Goal: Transaction & Acquisition: Subscribe to service/newsletter

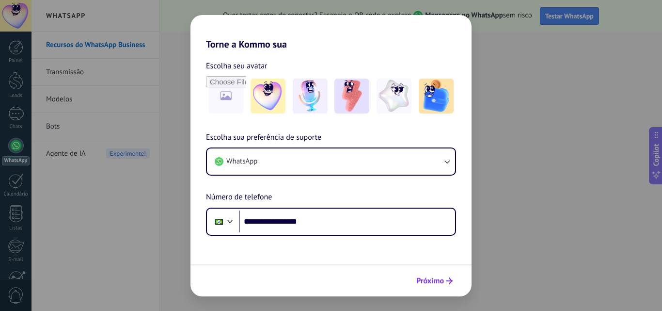
type input "**********"
click at [439, 282] on span "Próximo" at bounding box center [430, 280] width 28 height 7
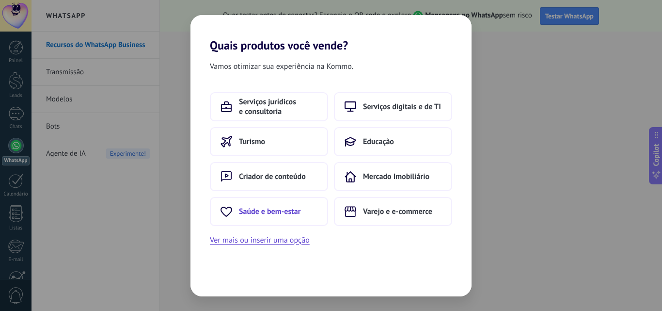
click at [299, 209] on span "Saúde e bem-estar" at bounding box center [270, 211] width 62 height 10
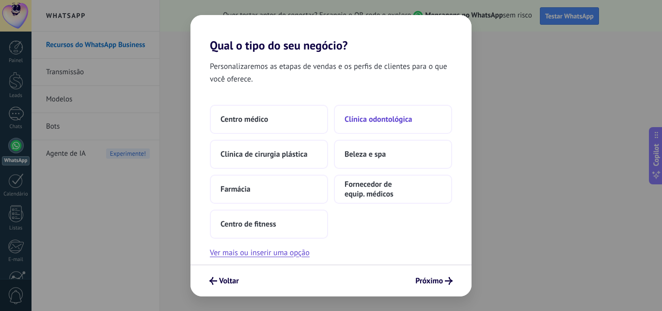
click at [381, 128] on button "Clínica odontológica" at bounding box center [393, 119] width 118 height 29
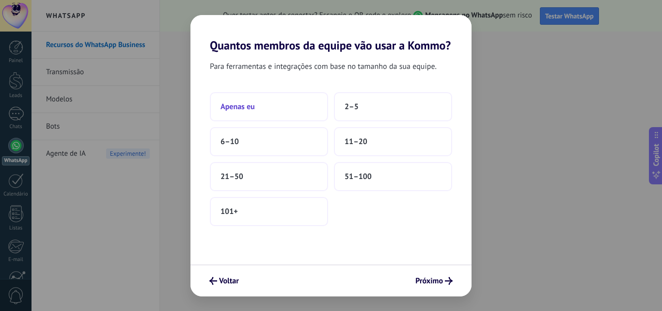
click at [299, 115] on button "Apenas eu" at bounding box center [269, 106] width 118 height 29
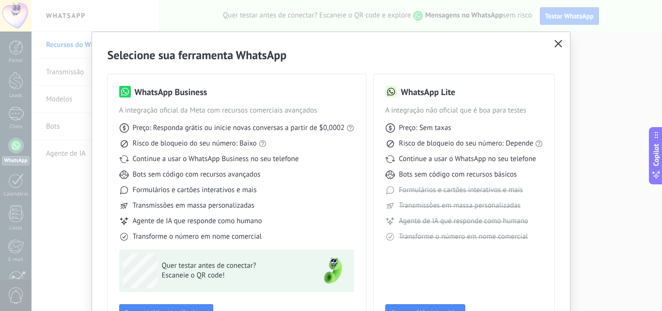
click at [556, 45] on use "button" at bounding box center [558, 43] width 7 height 7
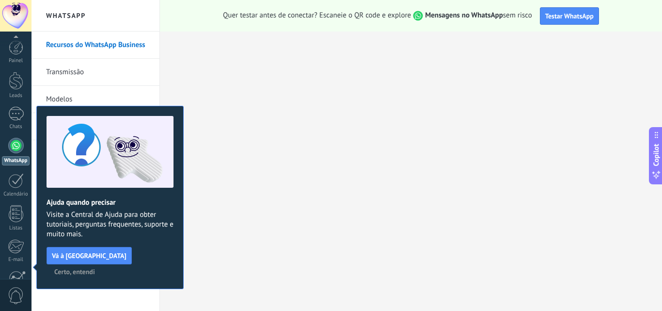
scroll to position [93, 0]
click at [95, 268] on span "Certo, entendi" at bounding box center [74, 271] width 41 height 7
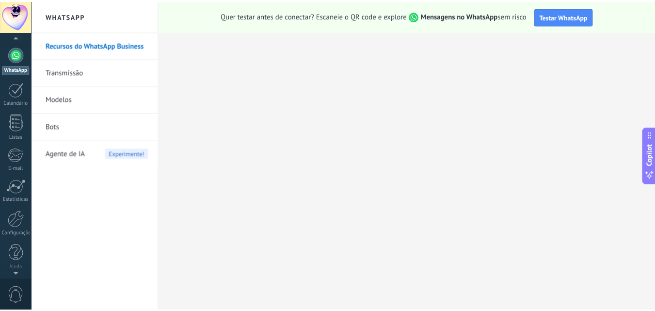
scroll to position [0, 0]
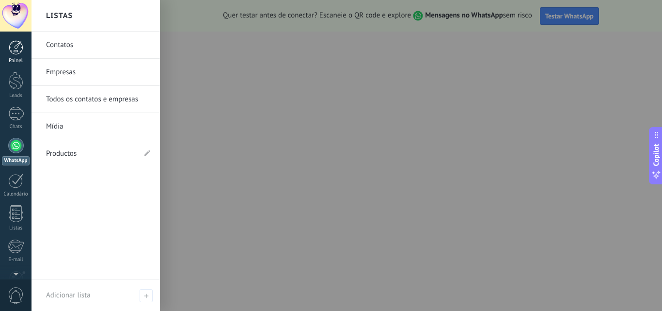
click at [18, 56] on link "Painel" at bounding box center [15, 52] width 31 height 24
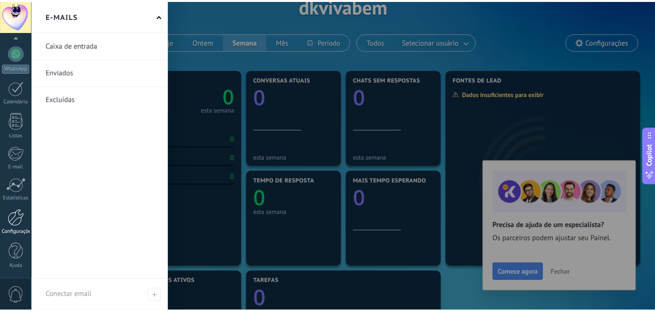
scroll to position [97, 0]
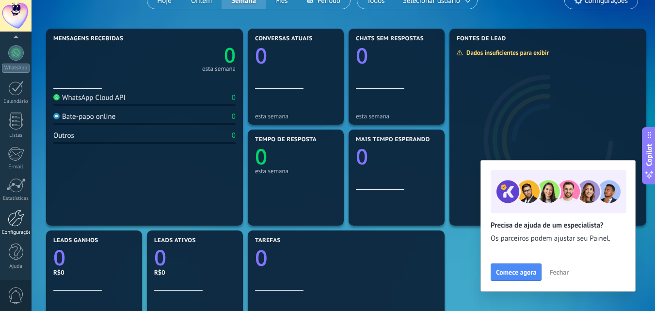
click at [15, 218] on div at bounding box center [16, 217] width 16 height 17
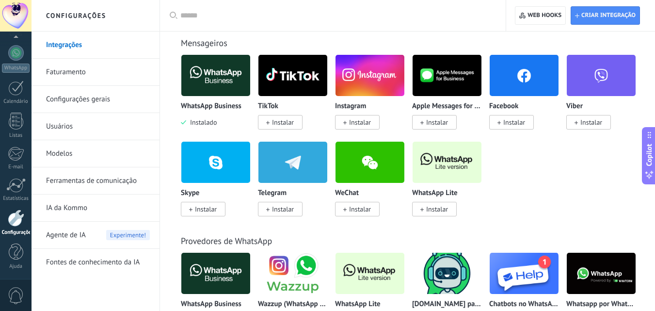
scroll to position [97, 0]
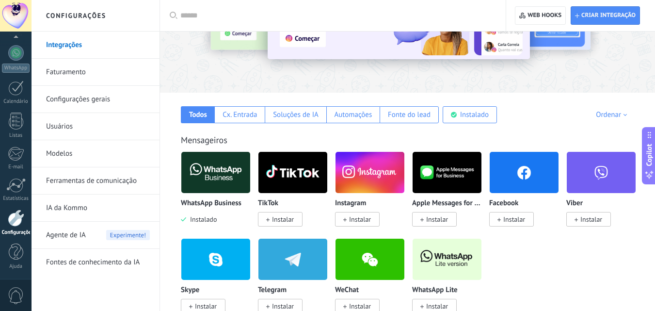
click at [340, 221] on span "Instalar" at bounding box center [357, 219] width 45 height 15
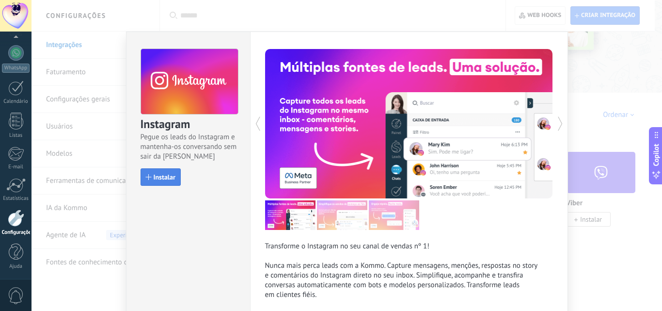
click at [155, 177] on span "Instalar" at bounding box center [165, 176] width 22 height 7
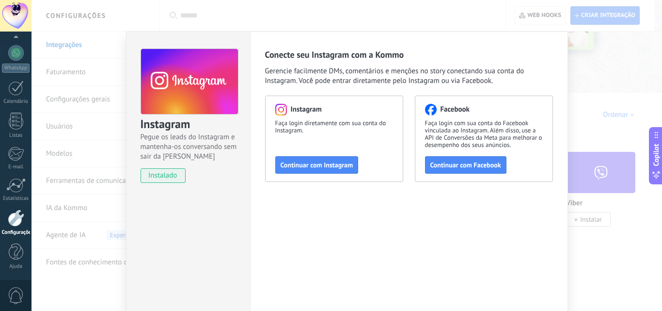
click at [604, 111] on div "Instagram Pegue os leads do Instagram e mantenha-os conversando sem sair da Kom…" at bounding box center [346, 155] width 630 height 311
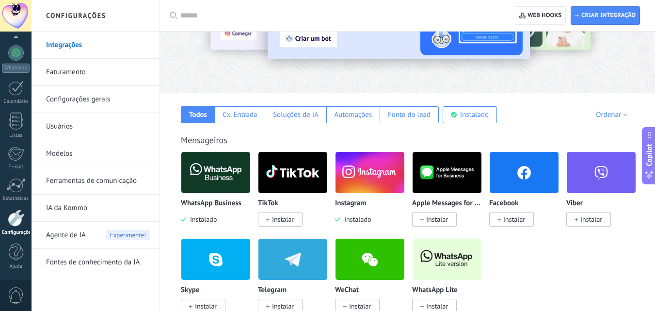
click at [107, 105] on link "Configurações gerais" at bounding box center [98, 99] width 104 height 27
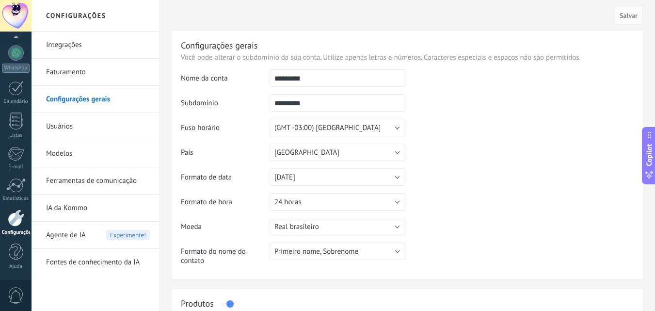
drag, startPoint x: 320, startPoint y: 100, endPoint x: 253, endPoint y: 100, distance: 66.4
click at [253, 100] on tr "Subdomínio ********* O endereço deve conter apenas dígitos (0-9) e caracteres m…" at bounding box center [407, 106] width 453 height 25
type input "*"
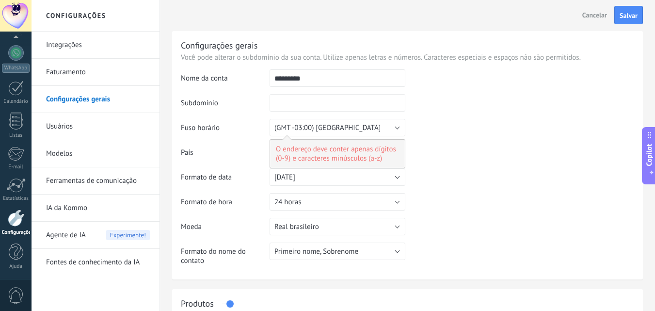
type input "*"
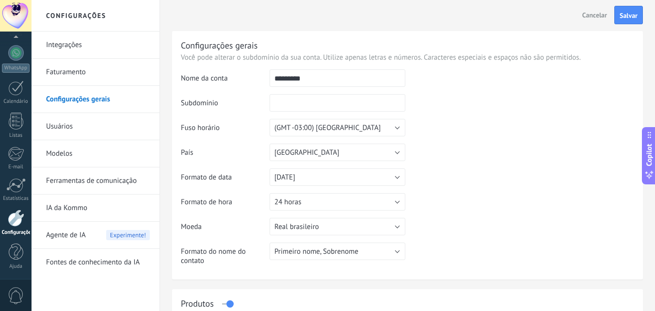
type input "*"
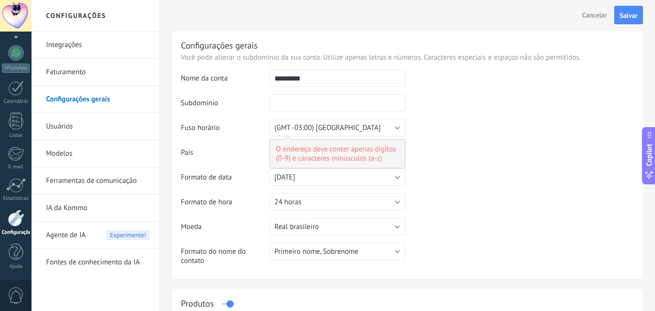
type input "*"
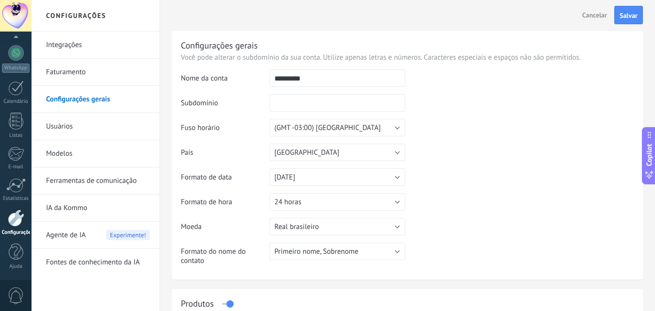
type input "*"
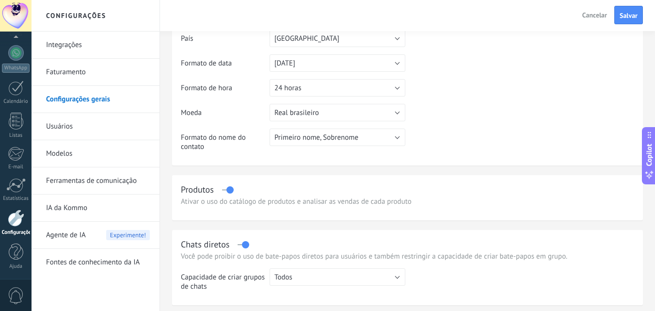
scroll to position [97, 0]
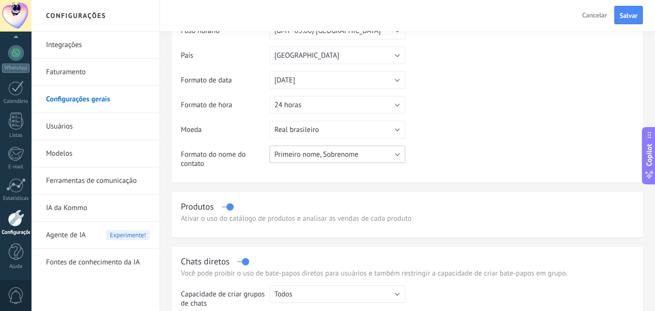
click at [351, 162] on button "Primeiro nome, Sobrenome" at bounding box center [337, 153] width 136 height 17
click at [348, 155] on span "Primeiro nome, Sobrenome" at bounding box center [333, 154] width 138 height 9
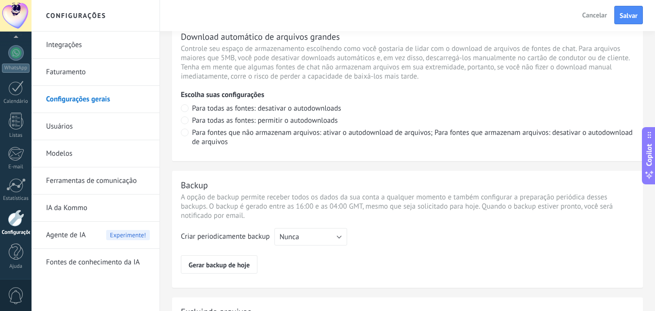
scroll to position [727, 0]
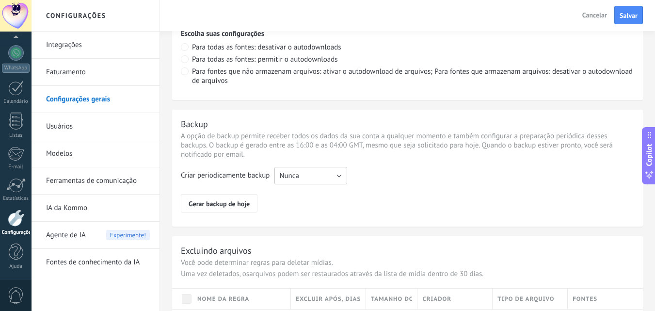
click at [318, 175] on button "Nunca" at bounding box center [310, 175] width 73 height 17
click at [310, 198] on li "Semanal" at bounding box center [307, 192] width 78 height 16
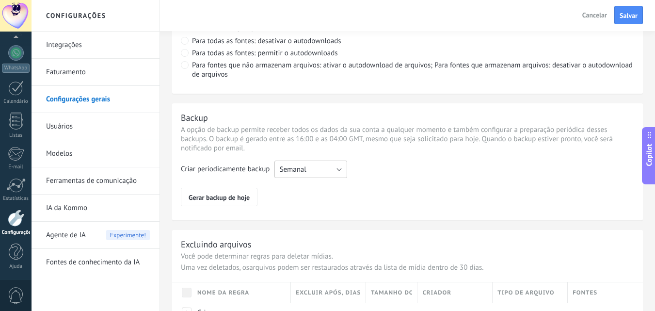
scroll to position [775, 0]
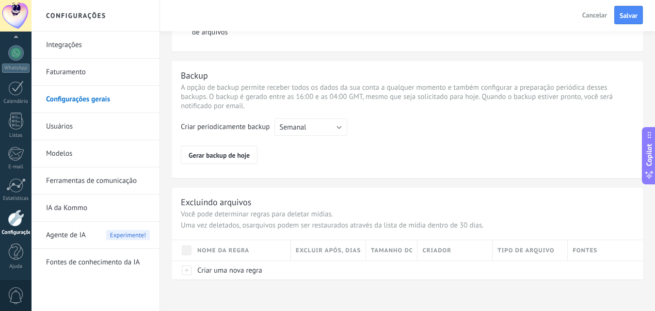
click at [80, 129] on link "Usuários" at bounding box center [98, 126] width 104 height 27
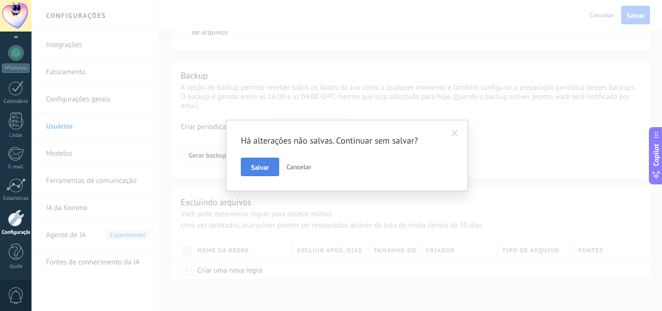
click at [263, 173] on button "Salvar" at bounding box center [260, 166] width 38 height 18
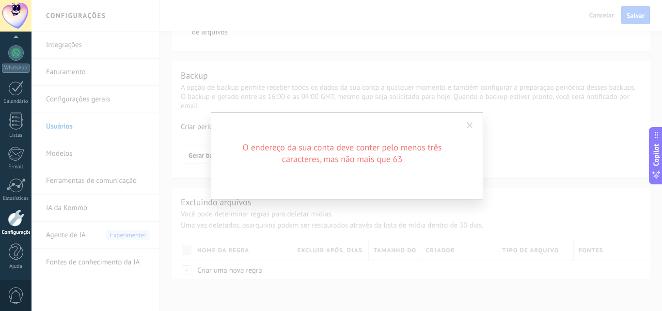
click at [466, 122] on span at bounding box center [470, 125] width 16 height 16
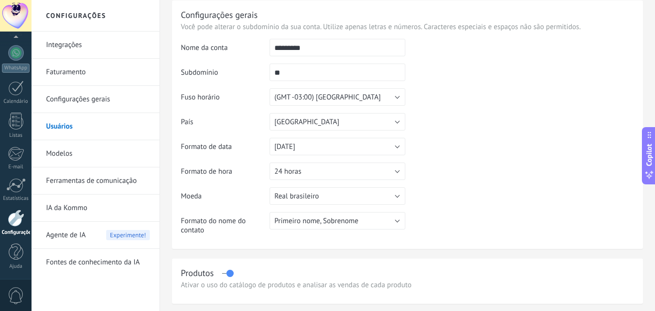
scroll to position [0, 0]
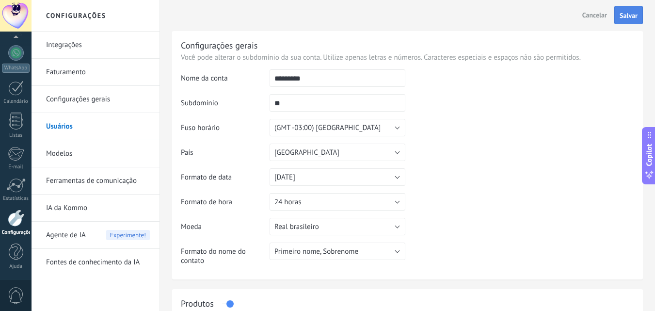
click at [629, 14] on span "Salvar" at bounding box center [628, 15] width 18 height 7
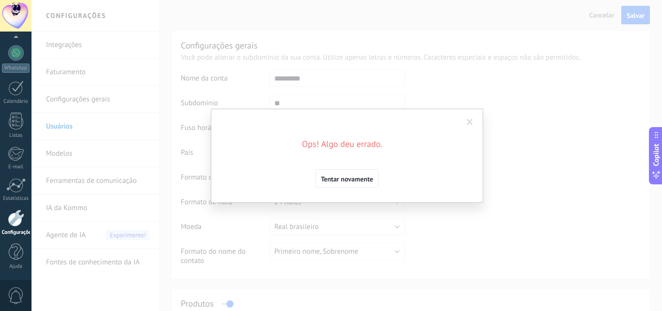
click at [467, 122] on span at bounding box center [470, 122] width 6 height 7
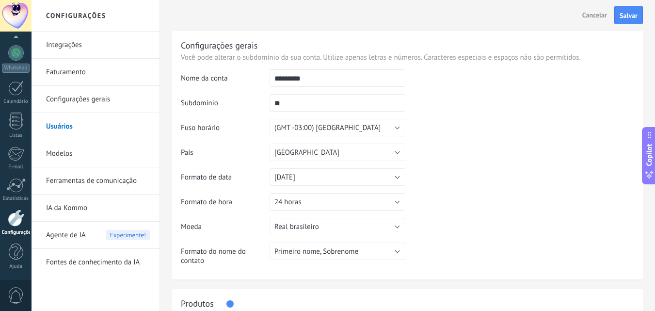
click at [118, 195] on link "IA da Kommo" at bounding box center [98, 207] width 104 height 27
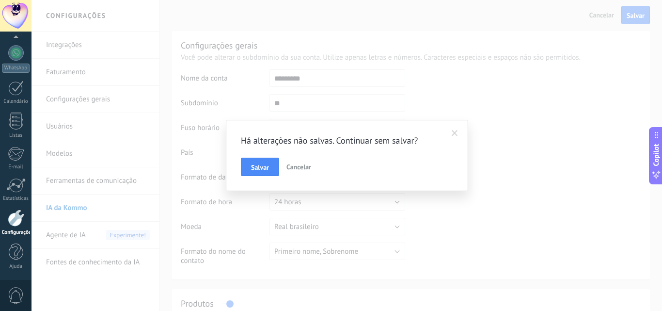
click at [287, 170] on span "Cancelar" at bounding box center [298, 166] width 25 height 9
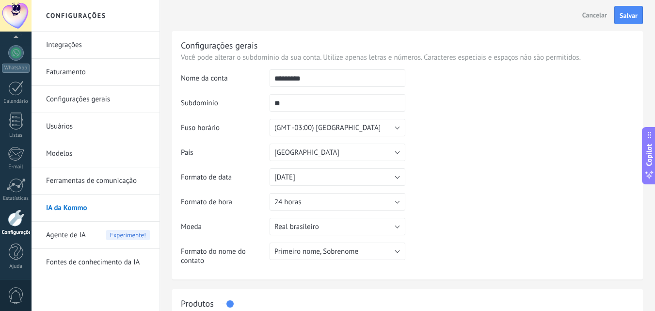
click at [84, 178] on link "Ferramentas de comunicação" at bounding box center [98, 180] width 104 height 27
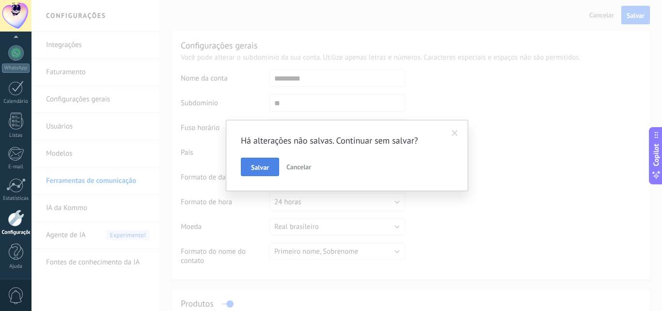
click at [255, 167] on span "Salvar" at bounding box center [260, 167] width 18 height 7
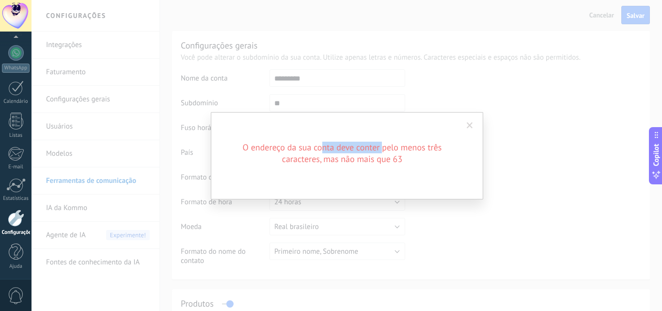
drag, startPoint x: 321, startPoint y: 145, endPoint x: 386, endPoint y: 148, distance: 65.0
click at [384, 148] on h2 "O endereço da sua conta deve conter pelo menos três caracteres, mas não mais qu…" at bounding box center [342, 153] width 233 height 23
drag, startPoint x: 315, startPoint y: 165, endPoint x: 332, endPoint y: 165, distance: 17.5
click at [332, 165] on div "O endereço da sua conta deve conter pelo menos três caracteres, mas não mais qu…" at bounding box center [347, 155] width 272 height 87
click at [460, 135] on div "O endereço da sua conta deve conter pelo menos três caracteres, mas não mais qu…" at bounding box center [347, 155] width 272 height 87
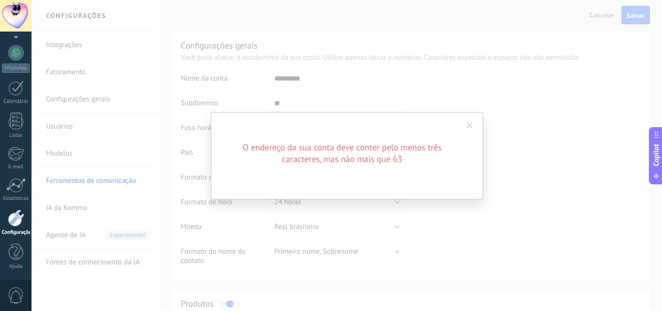
drag, startPoint x: 471, startPoint y: 128, endPoint x: 398, endPoint y: 119, distance: 72.7
click at [469, 128] on span at bounding box center [470, 125] width 6 height 7
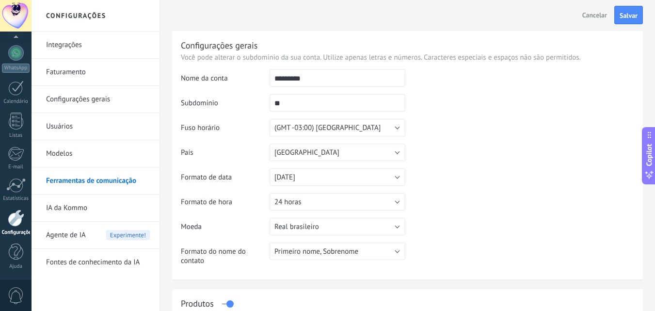
click at [340, 104] on input "**" at bounding box center [337, 102] width 136 height 17
drag, startPoint x: 333, startPoint y: 105, endPoint x: 267, endPoint y: 105, distance: 66.4
click at [267, 105] on tr "Subdomínio ** O endereço deve conter apenas dígitos (0-9) e caracteres minúscul…" at bounding box center [407, 106] width 453 height 25
type input "*"
type input "*********"
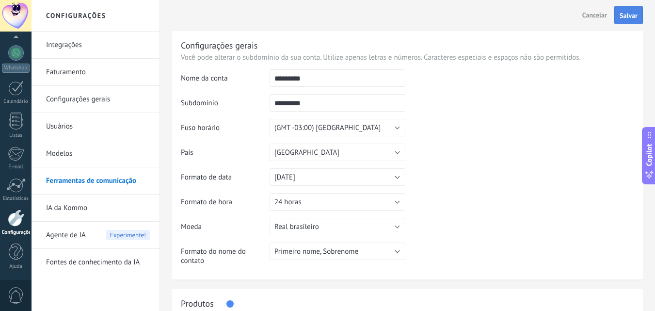
click at [634, 8] on button "Salvar" at bounding box center [628, 15] width 29 height 18
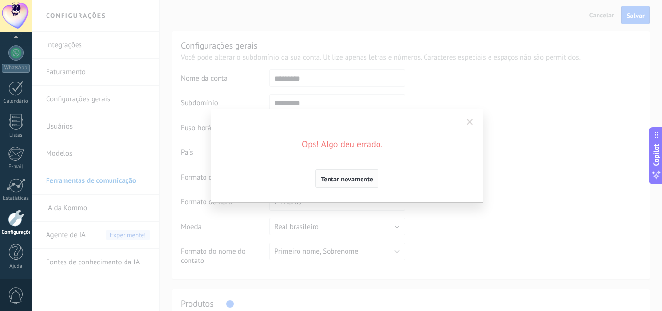
click at [330, 175] on span "Tentar novamente" at bounding box center [347, 178] width 52 height 7
click at [327, 179] on span "Tentar novamente" at bounding box center [347, 178] width 52 height 7
click at [472, 119] on span at bounding box center [470, 122] width 6 height 7
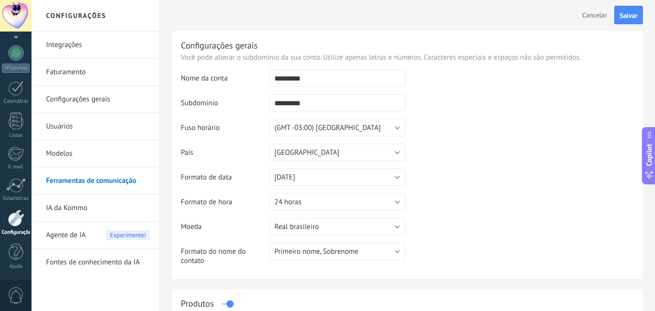
click at [62, 133] on link "Usuários" at bounding box center [98, 126] width 104 height 27
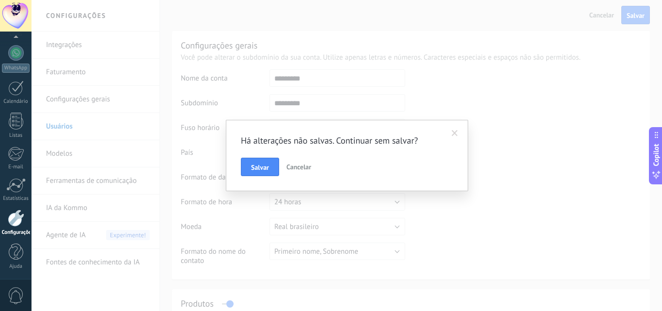
click at [255, 166] on span "Salvar" at bounding box center [260, 167] width 18 height 7
click at [257, 168] on div "Há alterações não [PERSON_NAME]. Continuar sem salvar? Salvar Cancelar" at bounding box center [346, 155] width 630 height 311
click at [268, 176] on div "Há alterações não [PERSON_NAME]. Continuar sem salvar? Salvar Cancelar" at bounding box center [346, 155] width 630 height 311
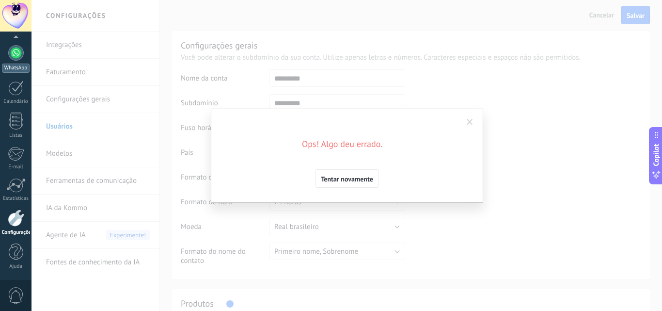
click at [13, 65] on div "WhatsApp" at bounding box center [16, 67] width 28 height 9
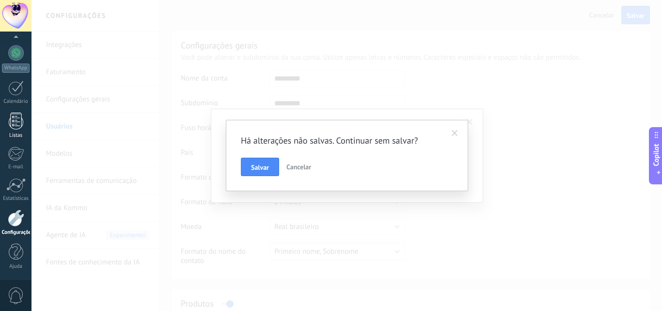
click at [14, 129] on div at bounding box center [16, 120] width 15 height 17
click at [456, 130] on span at bounding box center [455, 133] width 6 height 7
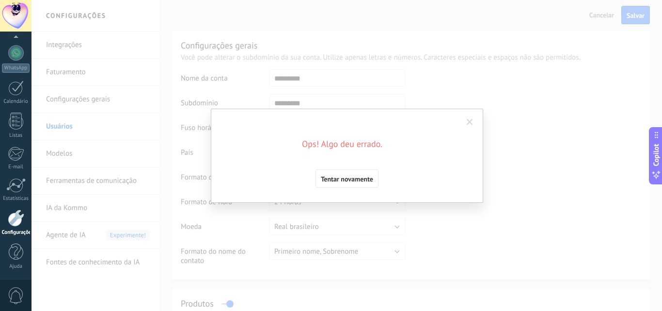
click at [469, 125] on span at bounding box center [470, 122] width 6 height 7
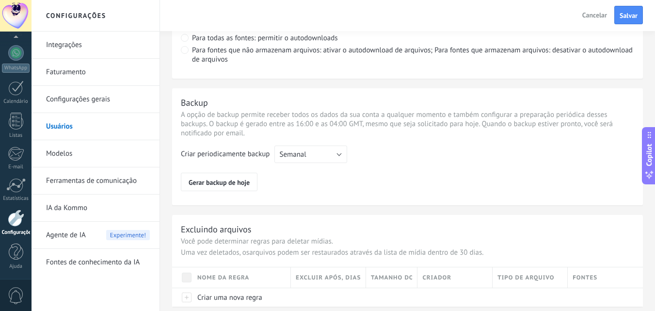
scroll to position [775, 0]
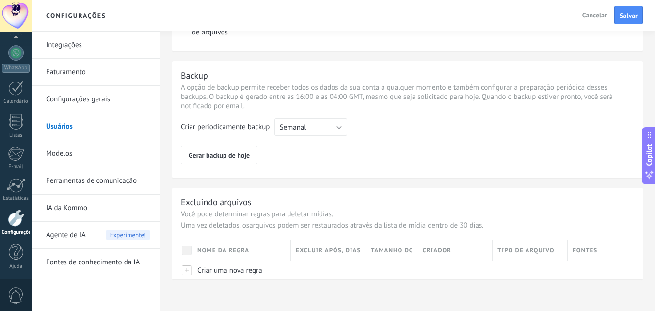
click at [592, 15] on span "Cancelar" at bounding box center [594, 15] width 25 height 9
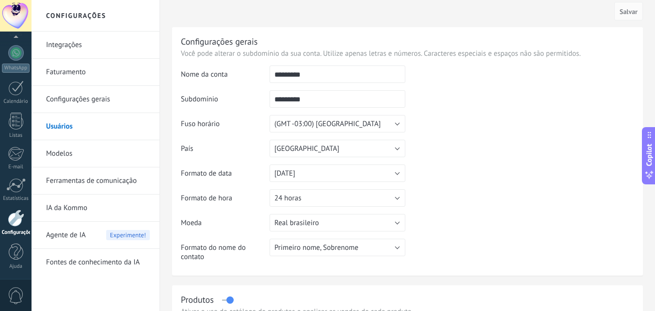
scroll to position [0, 0]
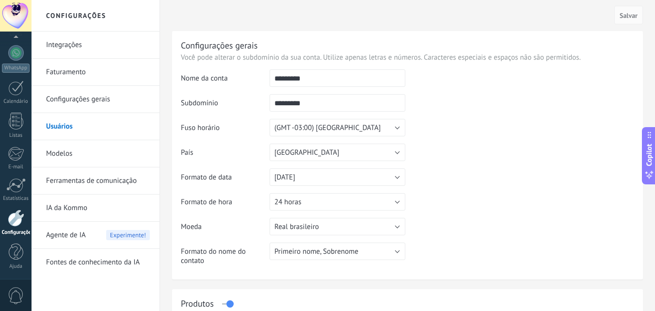
click at [107, 189] on link "Ferramentas de comunicação" at bounding box center [98, 180] width 104 height 27
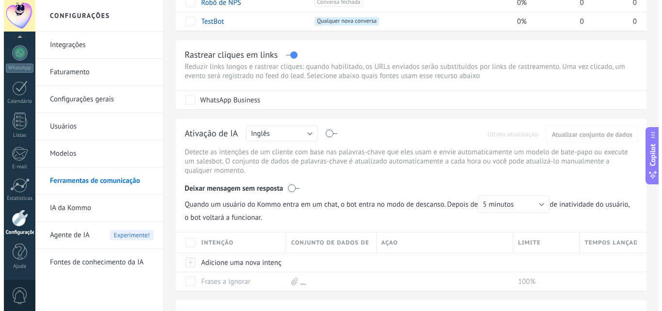
scroll to position [242, 0]
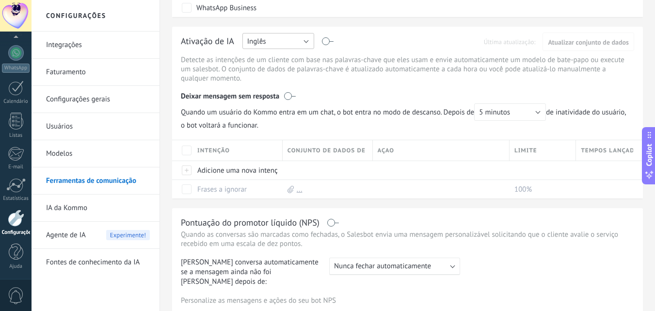
click at [286, 47] on button "Inglês" at bounding box center [278, 41] width 72 height 16
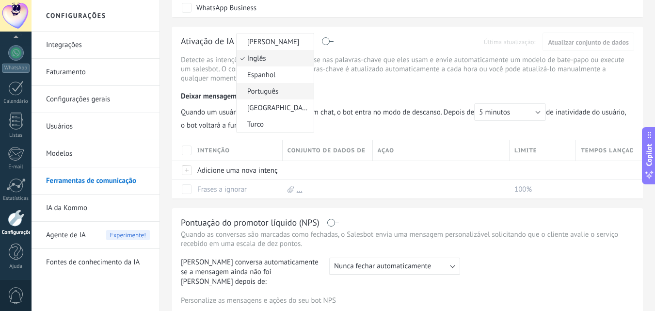
click at [277, 97] on li "Português" at bounding box center [274, 91] width 77 height 16
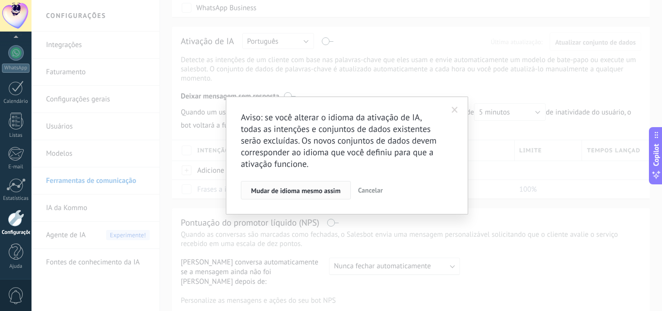
click at [305, 186] on button "Mudar de idioma mesmo assim" at bounding box center [296, 190] width 110 height 18
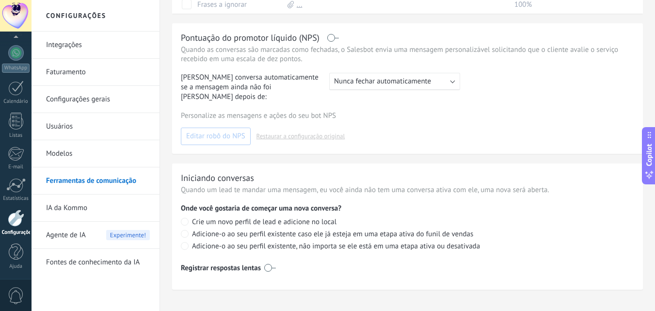
scroll to position [428, 0]
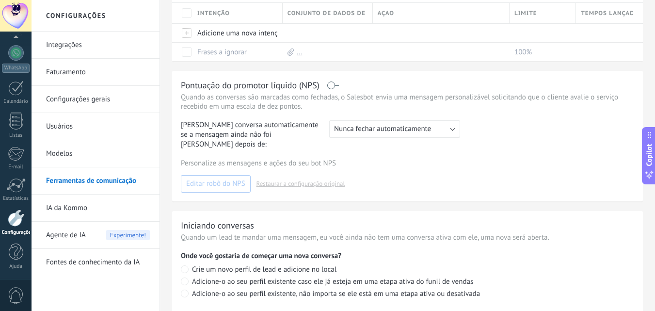
click at [81, 96] on link "Configurações gerais" at bounding box center [98, 99] width 104 height 27
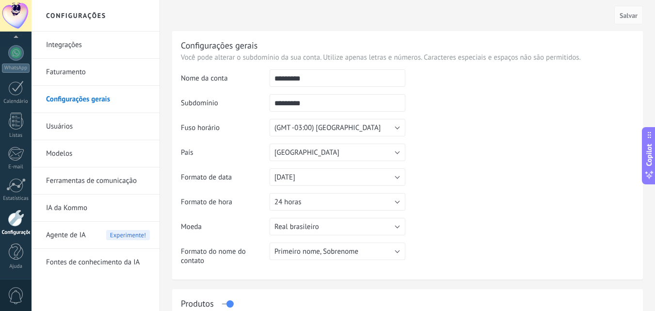
click at [69, 72] on link "Faturamento" at bounding box center [98, 72] width 104 height 27
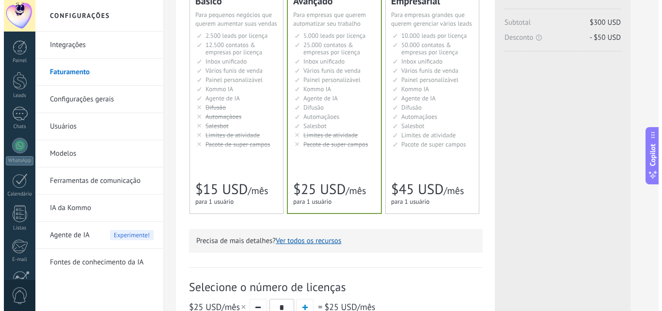
scroll to position [145, 0]
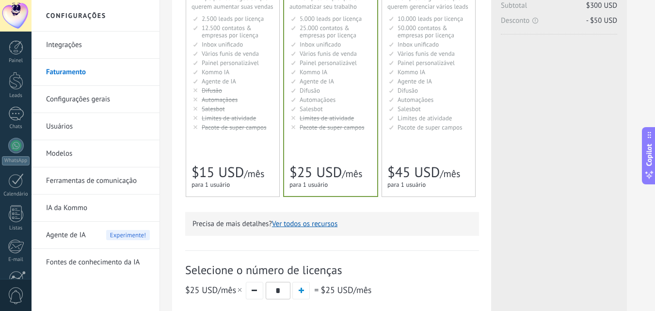
click at [289, 223] on button "Ver todos os recursos" at bounding box center [304, 223] width 65 height 9
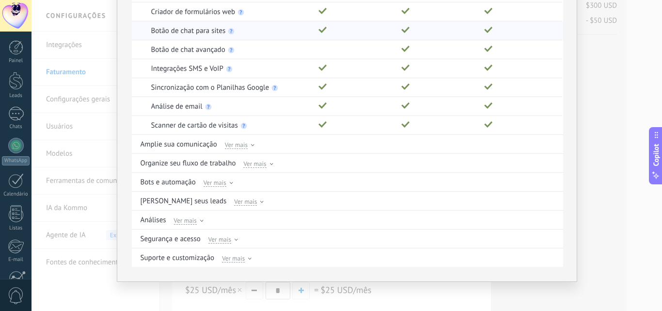
scroll to position [164, 0]
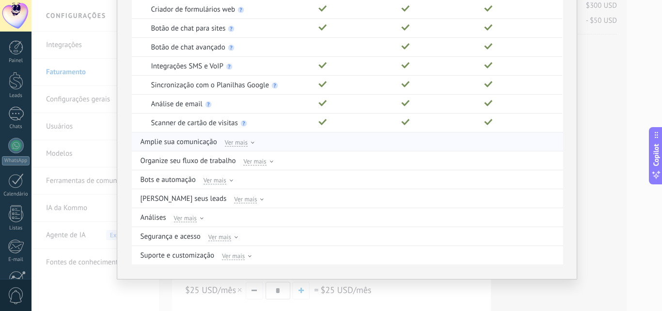
click at [239, 142] on span "Ver mais" at bounding box center [236, 142] width 23 height 9
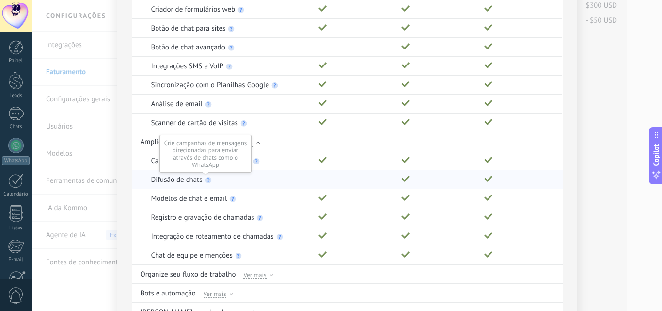
click at [207, 180] on use at bounding box center [208, 180] width 6 height 6
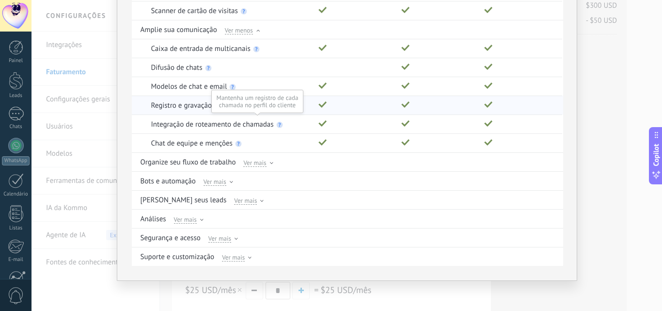
scroll to position [278, 0]
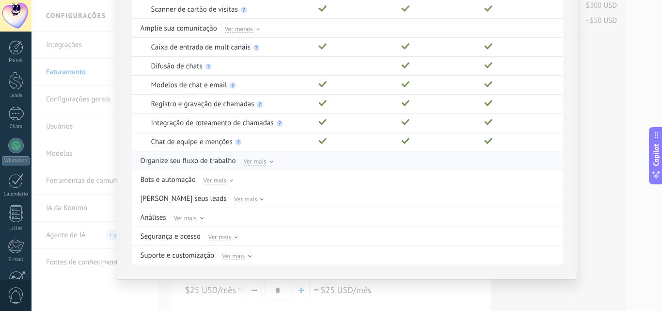
click at [255, 162] on span "Ver mais" at bounding box center [254, 161] width 23 height 9
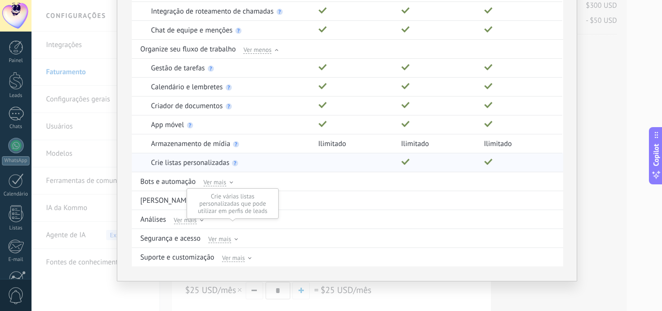
scroll to position [391, 0]
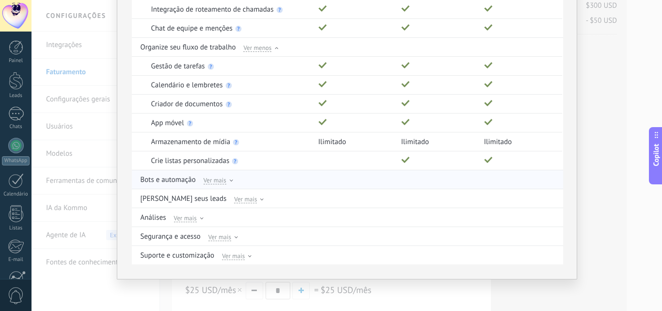
click at [212, 182] on span "Ver mais" at bounding box center [215, 179] width 23 height 9
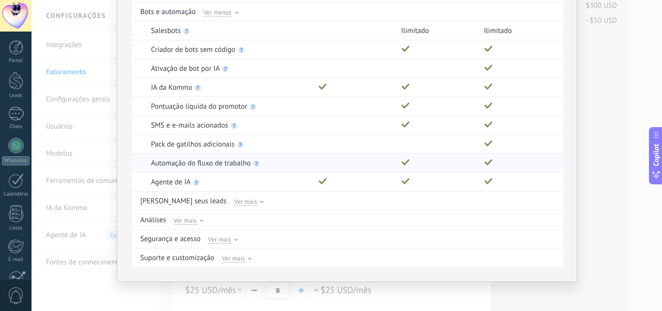
scroll to position [561, 0]
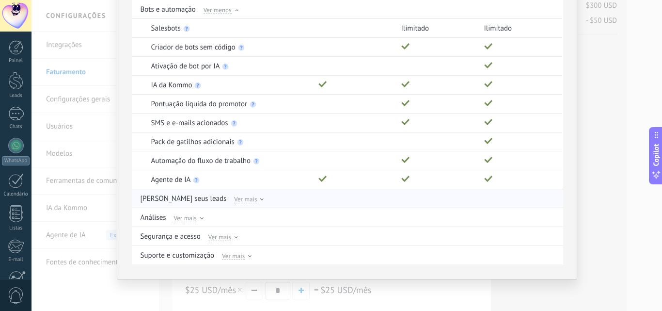
click at [225, 204] on div "Gerencie seus leads Ver mais" at bounding box center [348, 198] width 415 height 18
click at [234, 202] on span "Ver mais" at bounding box center [245, 198] width 23 height 9
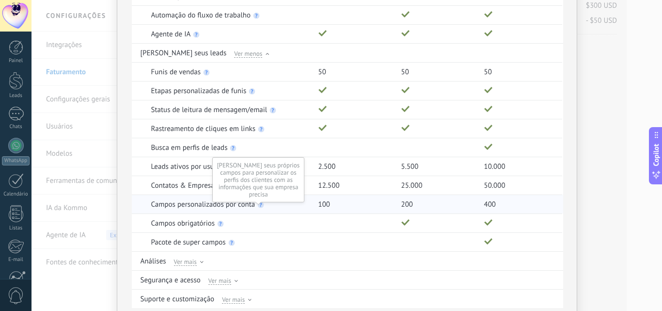
scroll to position [750, 0]
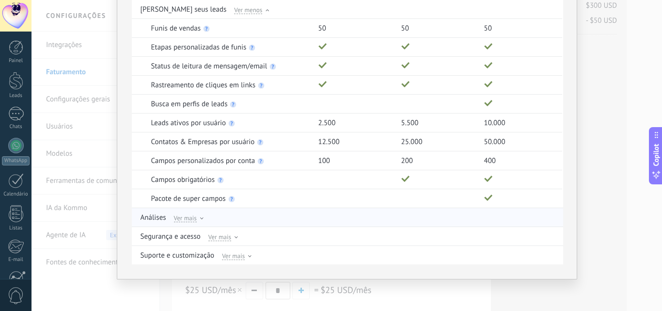
click at [189, 217] on span "Ver mais" at bounding box center [185, 217] width 23 height 9
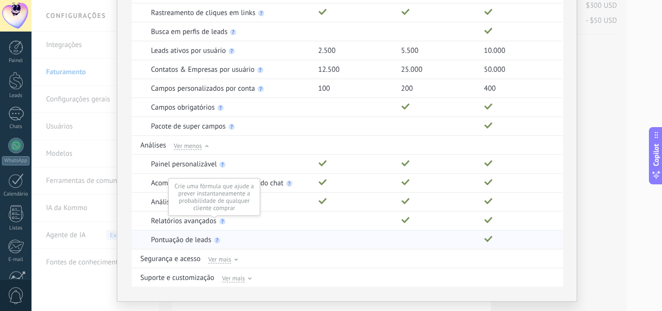
scroll to position [845, 0]
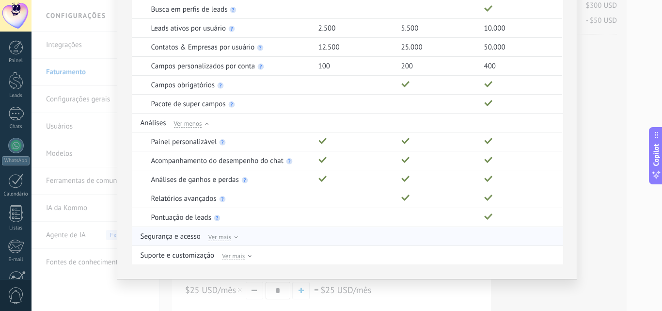
click at [208, 238] on span "Ver mais" at bounding box center [219, 236] width 23 height 9
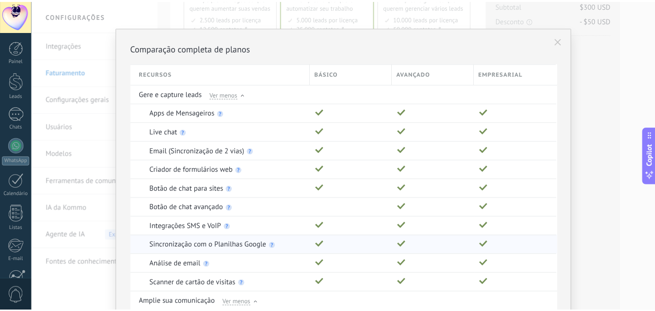
scroll to position [0, 0]
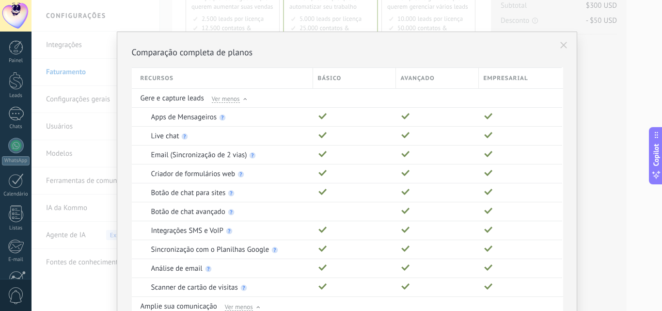
click at [562, 49] on button at bounding box center [563, 45] width 16 height 16
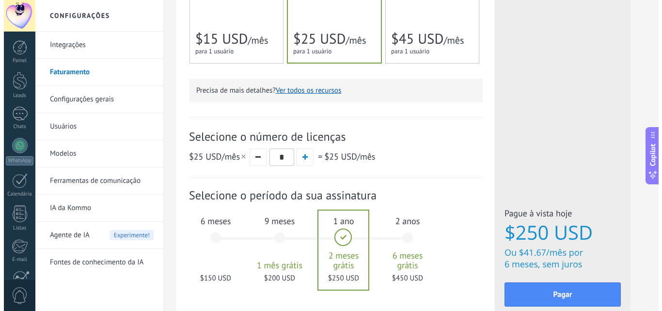
scroll to position [339, 0]
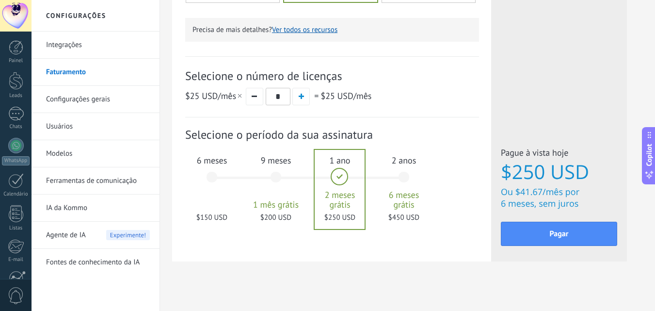
click at [276, 169] on div "9 meses 1 mês grátis $200 USD" at bounding box center [276, 181] width 52 height 68
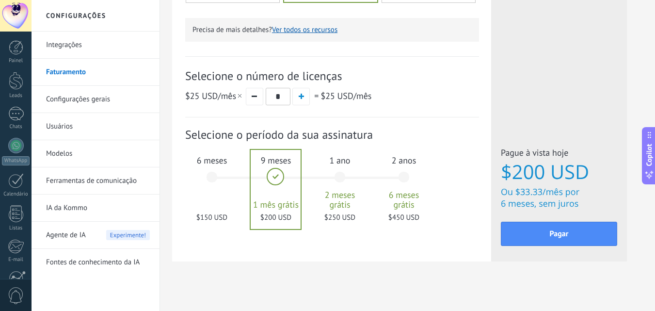
click at [329, 164] on span "1 ano" at bounding box center [340, 160] width 52 height 11
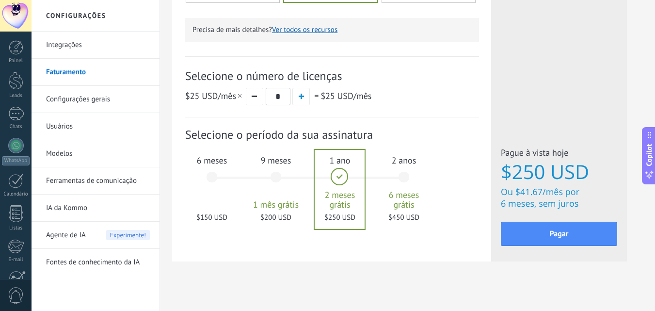
click at [291, 175] on div "9 meses 1 mês grátis $200 USD" at bounding box center [276, 181] width 52 height 68
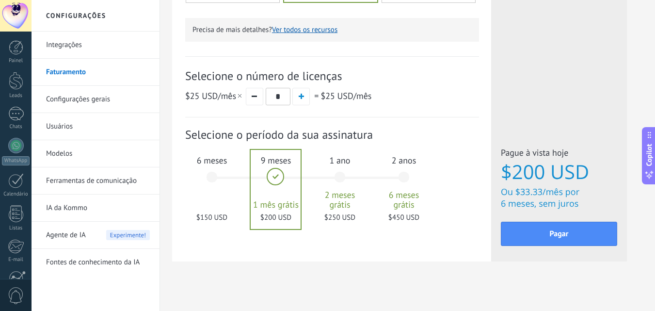
click at [338, 175] on div "1 ano 2 meses grátis $250 USD" at bounding box center [340, 181] width 52 height 68
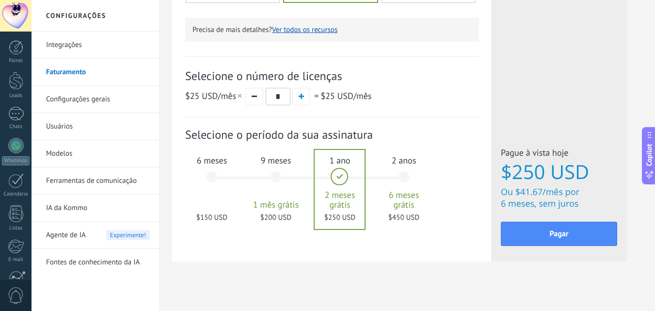
click at [285, 192] on div "9 meses 1 mês grátis $200 USD" at bounding box center [276, 181] width 52 height 68
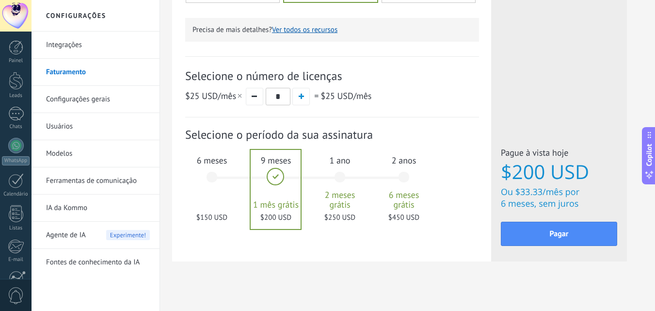
click at [334, 187] on div "1 ano 2 meses grátis $250 USD" at bounding box center [340, 181] width 52 height 68
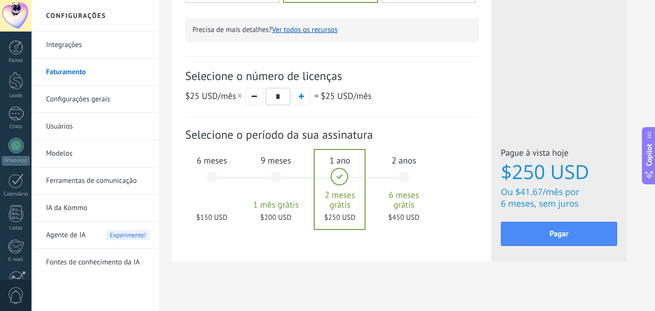
click at [380, 189] on div "2 anos 6 meses grátis $450 USD" at bounding box center [404, 181] width 52 height 68
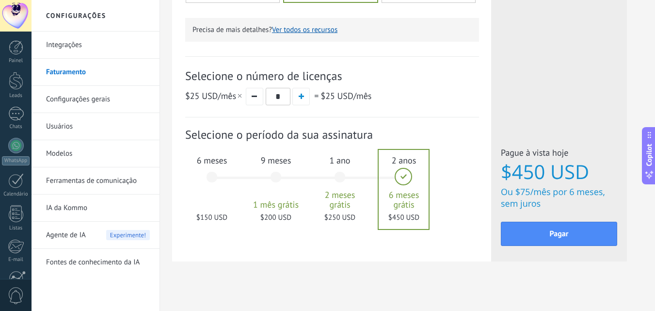
click at [349, 191] on span "2 meses grátis" at bounding box center [340, 199] width 52 height 19
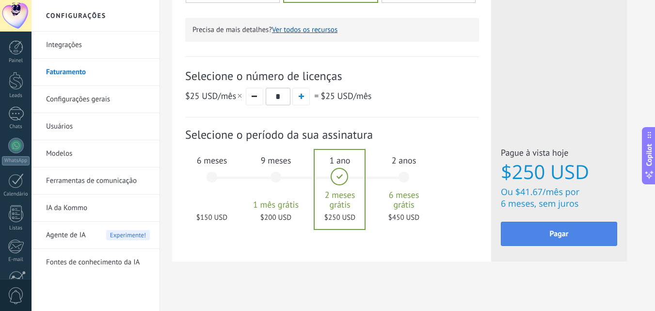
click at [525, 241] on button "Pagar" at bounding box center [559, 233] width 116 height 24
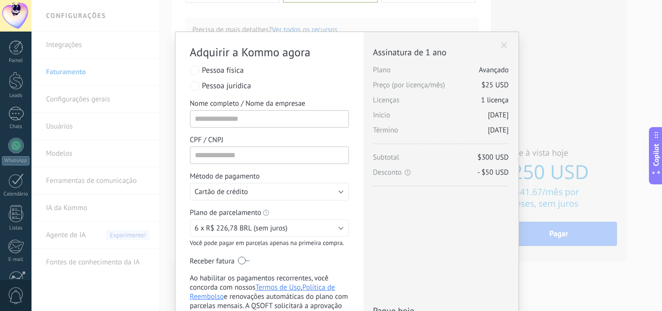
click at [230, 87] on span "Pessoa jurídica" at bounding box center [226, 86] width 49 height 10
click at [235, 119] on input "Nome completo / Nome da empresae" at bounding box center [269, 118] width 159 height 17
type input "**********"
click at [265, 152] on input "CPF / CNPJ" at bounding box center [269, 154] width 159 height 17
type input "**********"
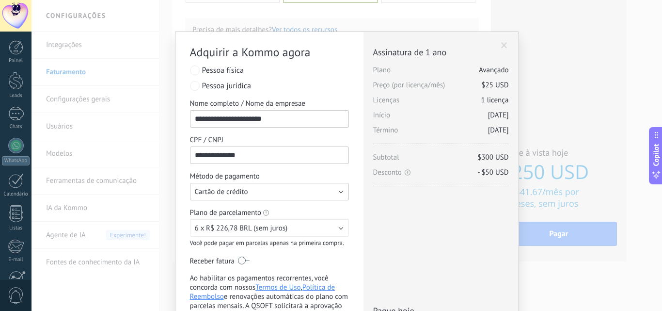
click at [253, 190] on button "Cartão de crédito" at bounding box center [269, 191] width 159 height 17
click at [253, 190] on span "Cartão de crédito" at bounding box center [264, 191] width 161 height 9
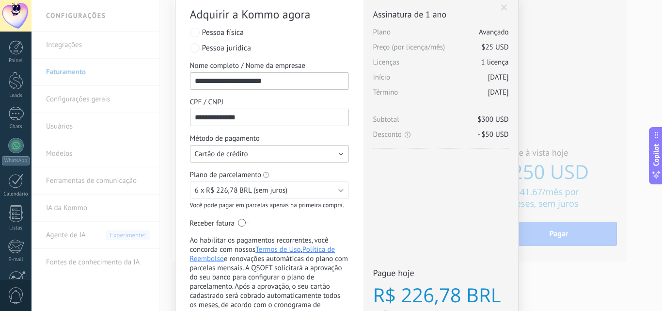
scroll to position [97, 0]
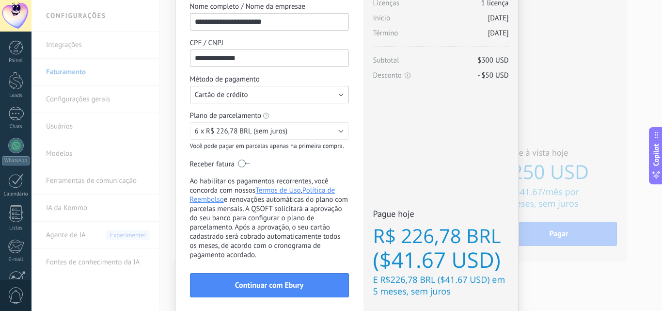
click at [267, 95] on button "Cartão de crédito" at bounding box center [269, 94] width 159 height 17
click at [267, 95] on span "Cartão de crédito" at bounding box center [264, 94] width 161 height 9
click at [334, 87] on button "Cartão de crédito" at bounding box center [269, 94] width 159 height 17
click at [334, 87] on li "Cartão de crédito" at bounding box center [266, 94] width 164 height 16
click at [322, 134] on button "6 x R$ 226,78 BRL (sem juros)" at bounding box center [269, 130] width 159 height 17
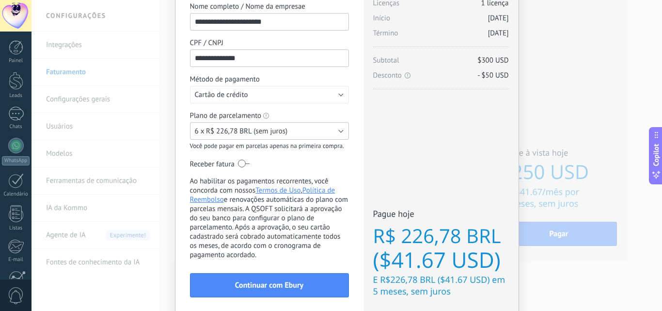
scroll to position [41, 0]
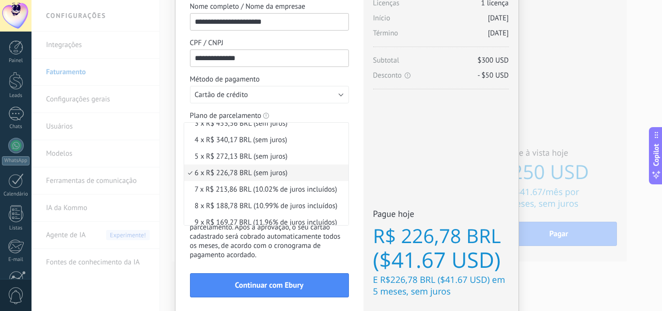
click at [405, 134] on div "Licenças adicionais Plano Avançado Preço (por licença/mês) $25 USD Novas licenç…" at bounding box center [440, 125] width 155 height 381
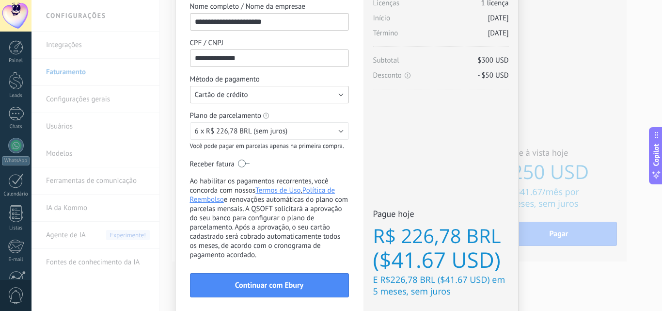
click at [254, 89] on button "Cartão de crédito" at bounding box center [269, 94] width 159 height 17
click at [254, 89] on li "Cartão de crédito" at bounding box center [266, 94] width 164 height 16
click at [254, 89] on button "Cartão de crédito" at bounding box center [269, 94] width 159 height 17
click at [254, 89] on li "Cartão de crédito" at bounding box center [266, 94] width 164 height 16
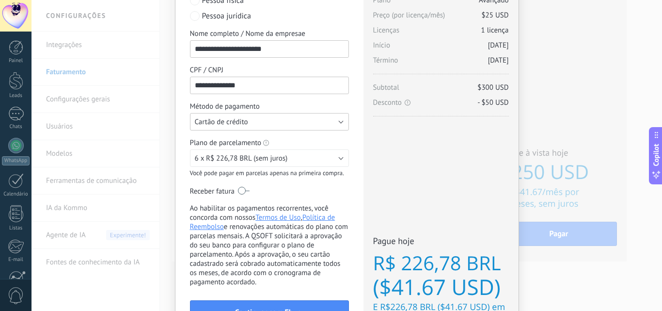
scroll to position [86, 0]
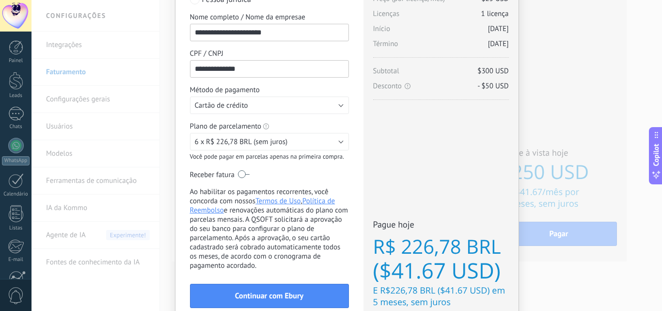
click at [245, 175] on label at bounding box center [244, 174] width 12 height 16
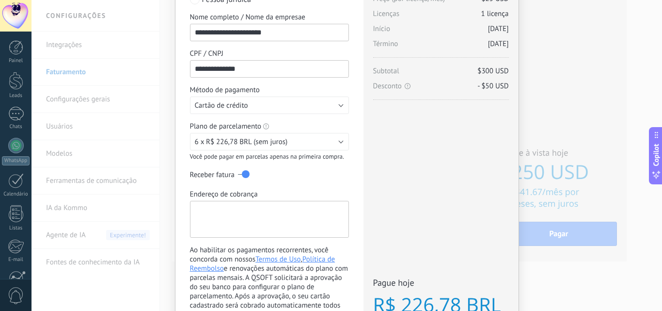
click at [236, 201] on textarea "Endereço de cobrança" at bounding box center [269, 219] width 159 height 37
click at [236, 171] on div "Receber fatura" at bounding box center [269, 174] width 159 height 9
click at [257, 103] on button "Cartão de crédito" at bounding box center [269, 104] width 159 height 17
click at [257, 103] on span "Cartão de crédito" at bounding box center [264, 105] width 161 height 9
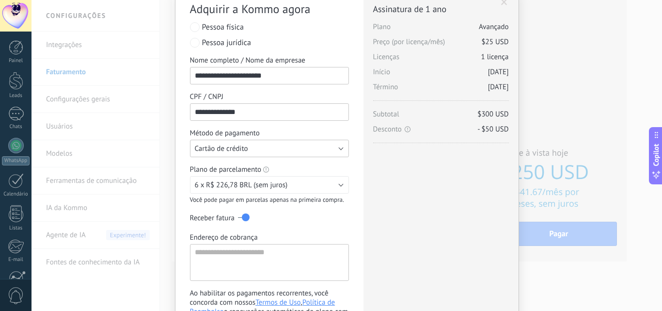
scroll to position [0, 0]
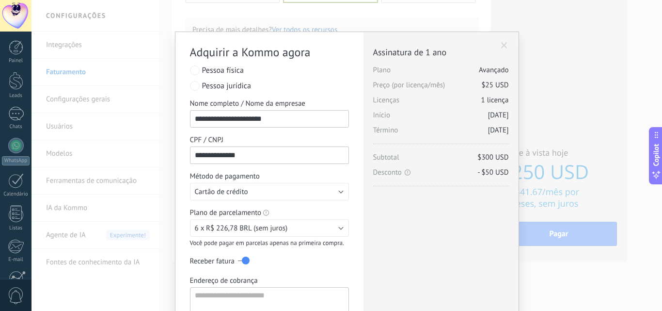
click at [230, 71] on span "Pessoa física" at bounding box center [223, 70] width 42 height 10
click at [262, 191] on button "Cartão de crédito" at bounding box center [269, 191] width 159 height 17
click at [262, 191] on span "Cartão de crédito" at bounding box center [264, 191] width 161 height 9
click at [227, 89] on span "Pessoa jurídica" at bounding box center [226, 86] width 49 height 10
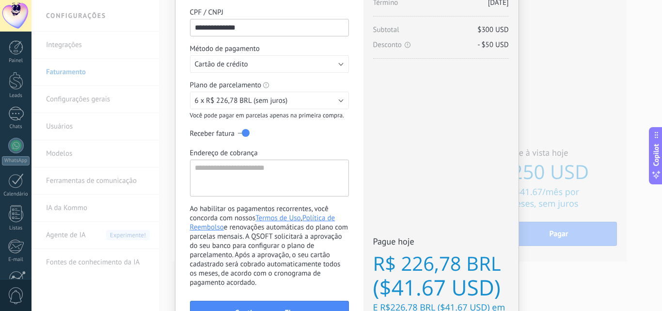
scroll to position [144, 0]
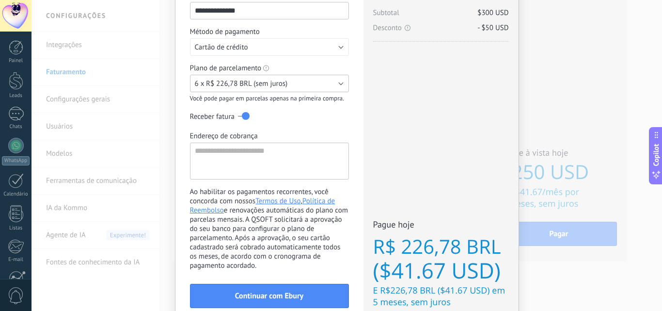
click at [291, 82] on button "6 x R$ 226,78 BRL (sem juros)" at bounding box center [269, 83] width 159 height 17
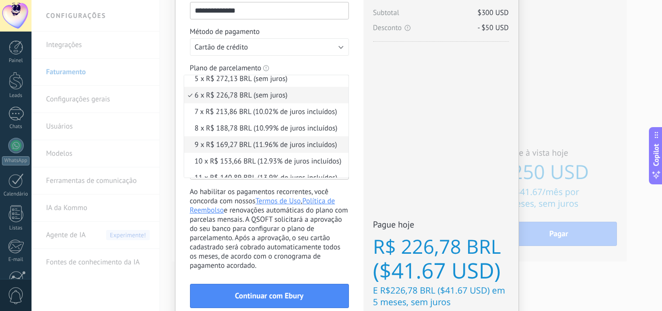
scroll to position [47, 0]
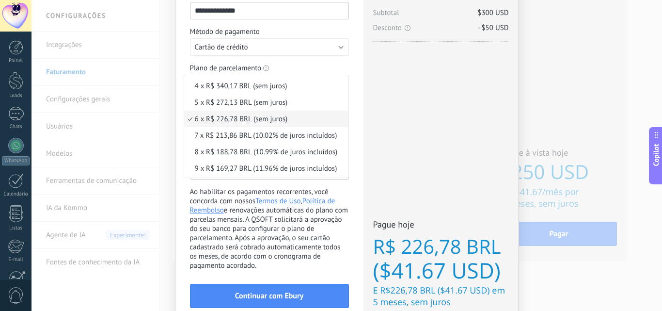
click at [252, 121] on span "6 x R$ 226,78 BRL (sem juros)" at bounding box center [264, 118] width 161 height 9
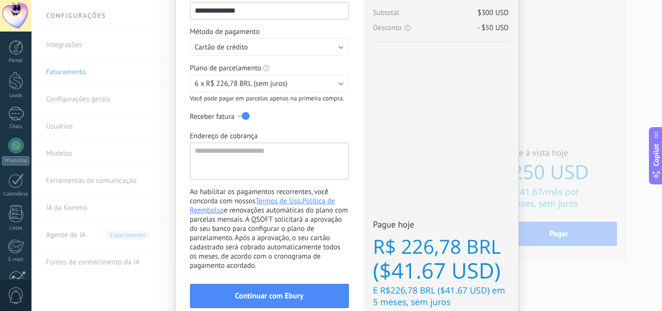
click at [238, 120] on label at bounding box center [244, 116] width 12 height 16
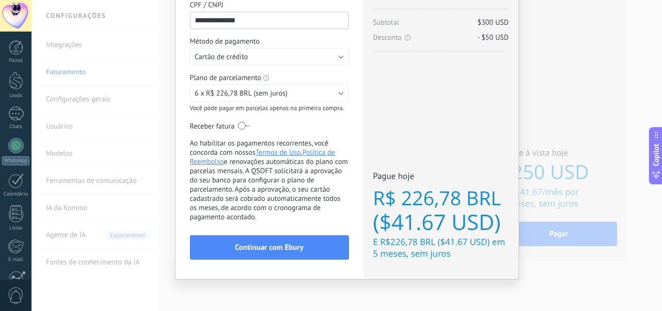
scroll to position [135, 0]
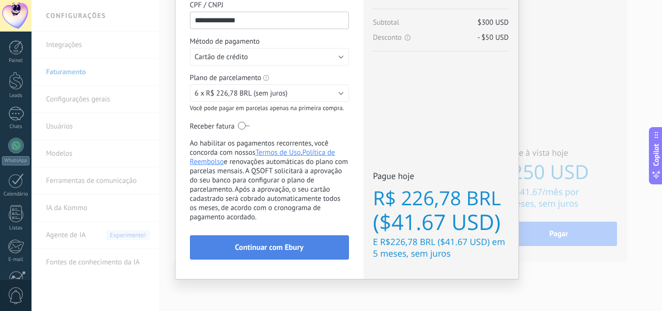
click at [285, 248] on span "Continuar com Ebury" at bounding box center [269, 247] width 68 height 7
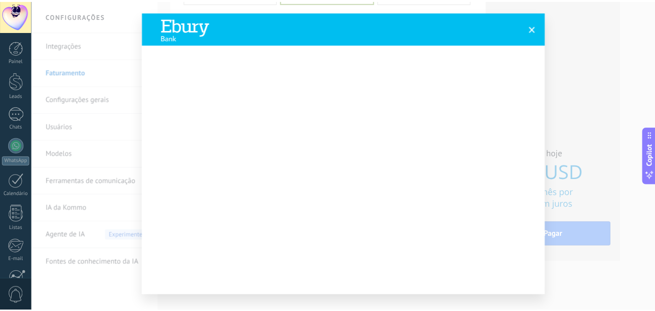
scroll to position [68, 0]
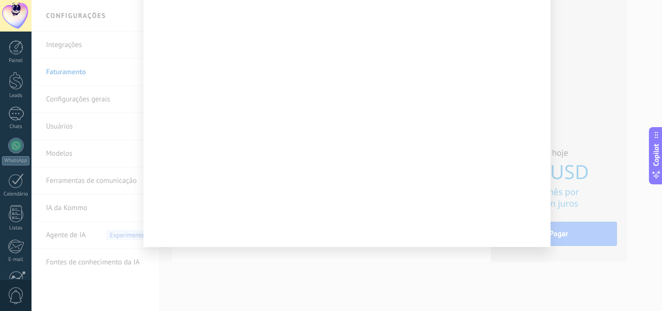
click at [127, 149] on div at bounding box center [346, 155] width 630 height 311
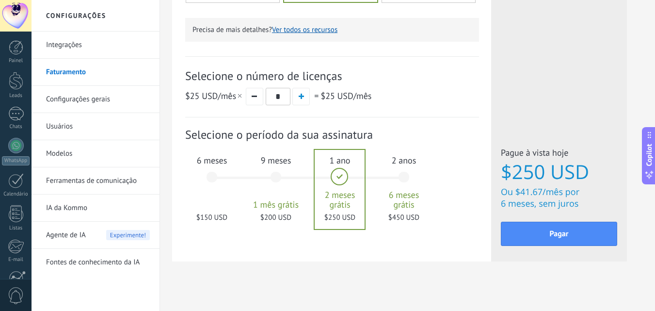
scroll to position [0, 0]
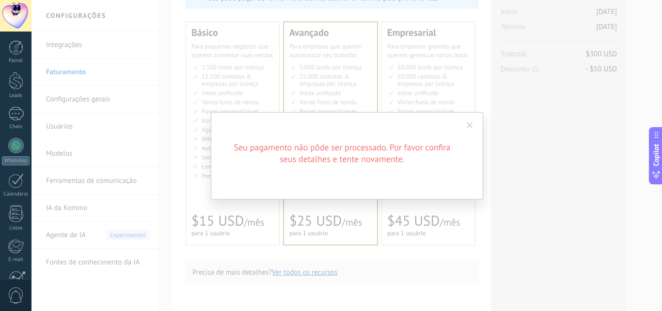
click at [470, 125] on span at bounding box center [470, 125] width 6 height 7
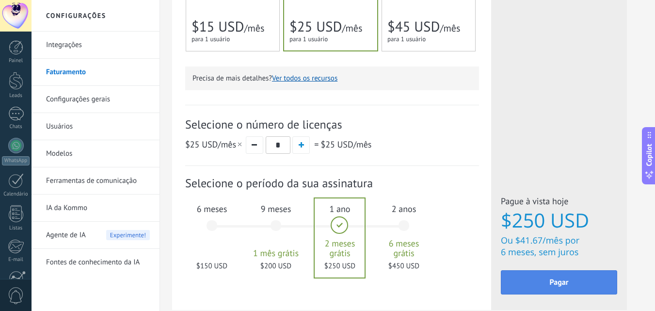
click at [549, 291] on button "Pagar" at bounding box center [559, 282] width 116 height 24
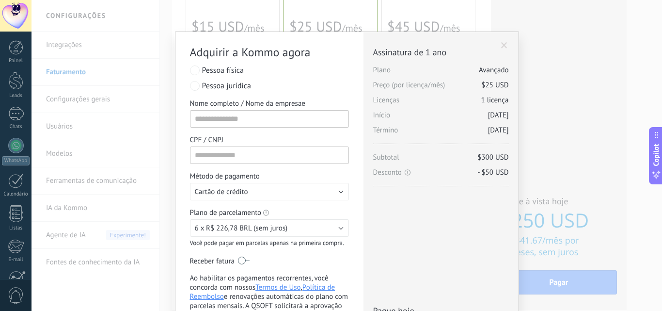
click at [227, 84] on span "Pessoa jurídica" at bounding box center [226, 86] width 49 height 10
click at [242, 114] on input "Nome completo / Nome da empresae" at bounding box center [269, 118] width 159 height 17
type input "**********"
click at [268, 162] on input "CPF / CNPJ" at bounding box center [269, 154] width 159 height 17
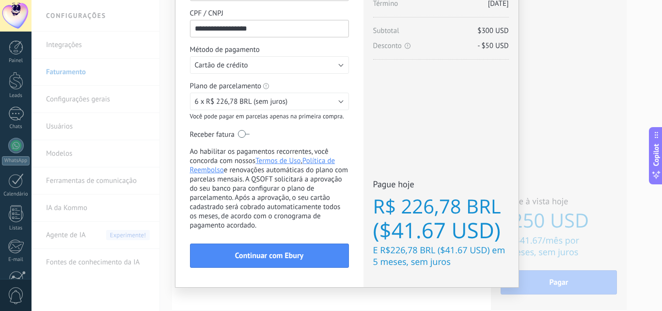
scroll to position [135, 0]
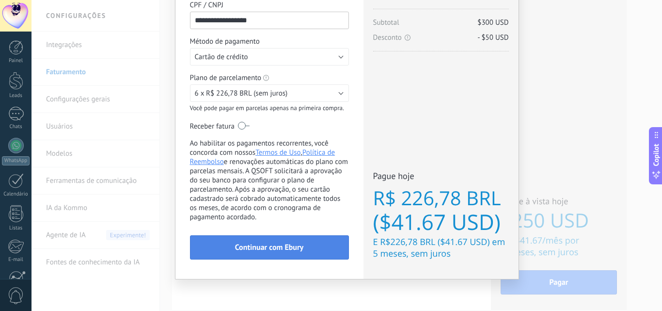
type input "**********"
click at [265, 244] on span "Continuar com Ebury" at bounding box center [269, 247] width 68 height 7
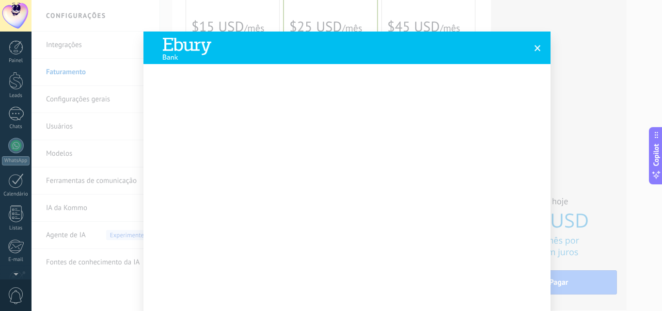
scroll to position [93, 0]
